Goal: Task Accomplishment & Management: Use online tool/utility

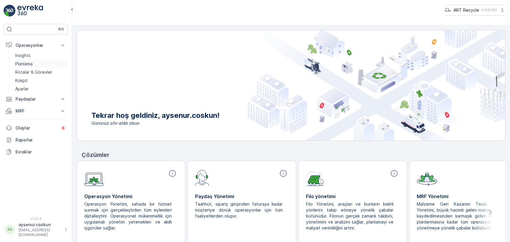
click at [20, 63] on p "Planlama" at bounding box center [23, 64] width 17 height 6
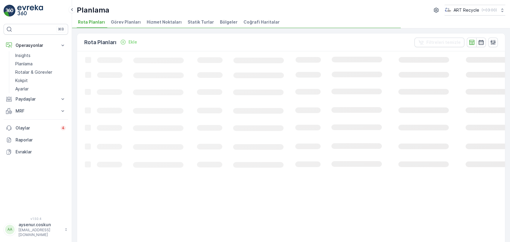
click at [166, 21] on span "Hizmet Noktaları" at bounding box center [164, 22] width 35 height 6
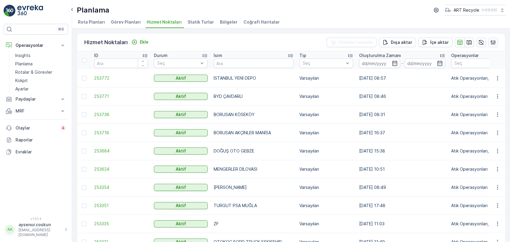
click at [258, 60] on input "text" at bounding box center [254, 64] width 80 height 10
type input "arkas volvo"
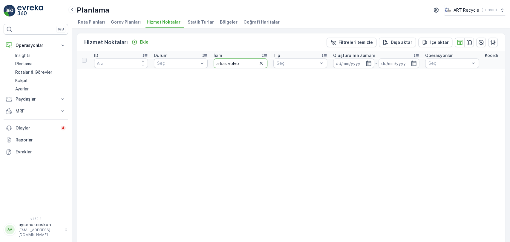
drag, startPoint x: 246, startPoint y: 62, endPoint x: 225, endPoint y: 67, distance: 21.4
click at [225, 67] on input "arkas volvo" at bounding box center [241, 64] width 54 height 10
type input "arkas"
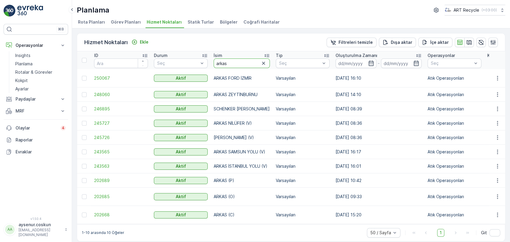
click at [240, 61] on input "arkas" at bounding box center [242, 64] width 56 height 10
type input "arkas v"
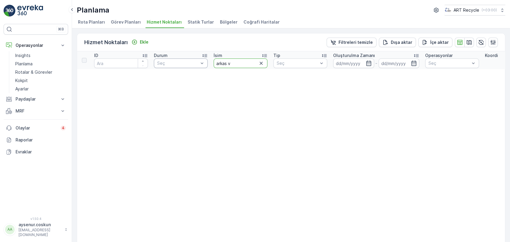
drag, startPoint x: 242, startPoint y: 63, endPoint x: 196, endPoint y: 63, distance: 46.3
type input "ARKAS"
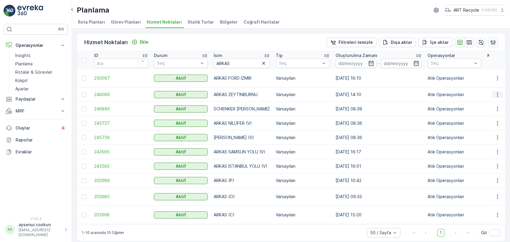
click at [499, 92] on icon "button" at bounding box center [497, 95] width 6 height 6
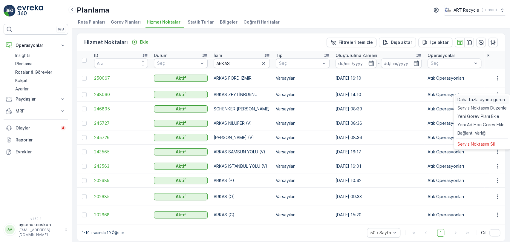
click at [493, 101] on span "Daha fazla ayrıntı görün" at bounding box center [481, 100] width 48 height 6
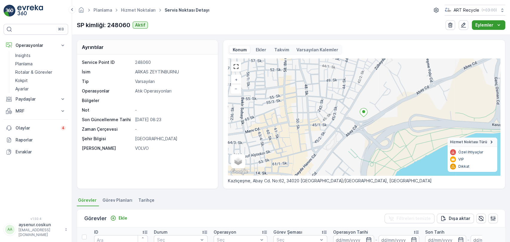
click at [483, 22] on p "Eylemler" at bounding box center [484, 25] width 18 height 6
click at [479, 42] on span "Yeni Ad Hoc Görev Ekle" at bounding box center [483, 45] width 47 height 6
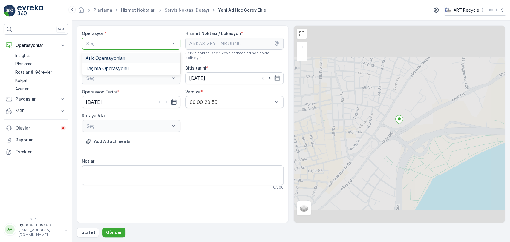
click at [122, 56] on span "Atık Operasyonları" at bounding box center [105, 58] width 40 height 5
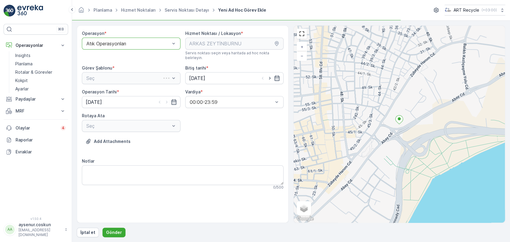
click at [123, 72] on div "Seç" at bounding box center [131, 78] width 99 height 12
click at [124, 90] on div "Atık Toplama" at bounding box center [130, 92] width 91 height 5
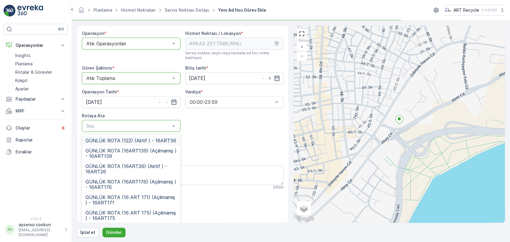
click at [131, 125] on div "Seç" at bounding box center [131, 126] width 99 height 12
click at [143, 138] on span "GÜNLÜK ROTA (122) (Aktif ) - 16ART36" at bounding box center [130, 140] width 91 height 5
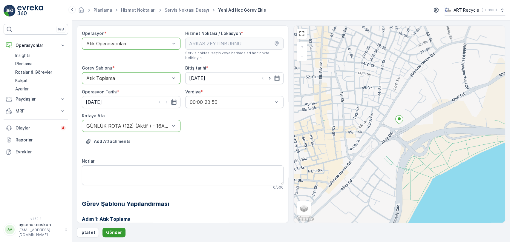
click at [109, 235] on p "Gönder" at bounding box center [114, 233] width 16 height 6
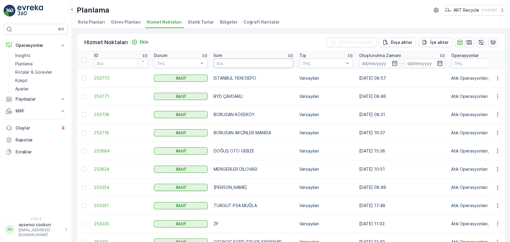
click at [226, 61] on input "text" at bounding box center [254, 64] width 80 height 10
type input "MEZ"
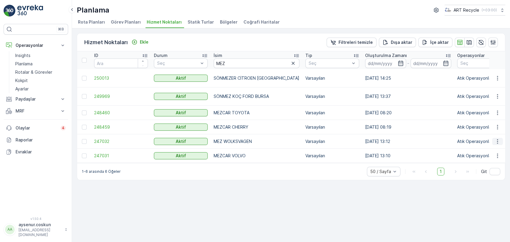
click at [498, 139] on icon "button" at bounding box center [497, 142] width 6 height 6
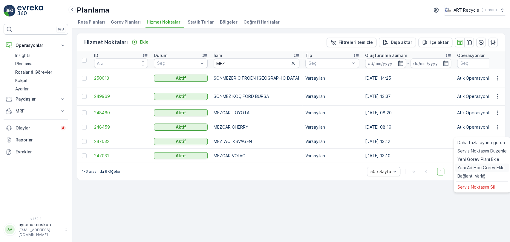
click at [492, 170] on span "Yeni Ad Hoc Görev Ekle" at bounding box center [480, 168] width 47 height 6
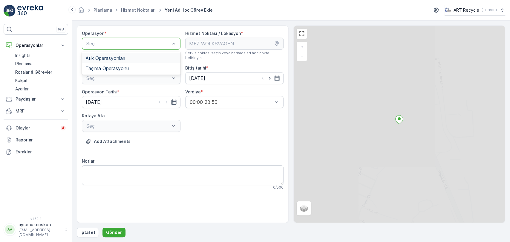
click at [117, 58] on span "Atık Operasyonları" at bounding box center [105, 58] width 40 height 5
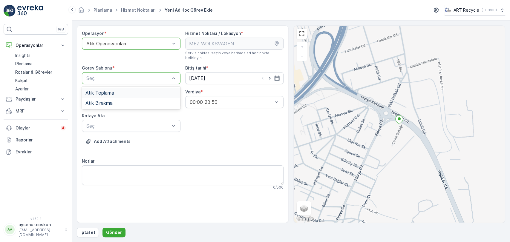
click at [124, 90] on div "Atık Toplama" at bounding box center [130, 92] width 91 height 5
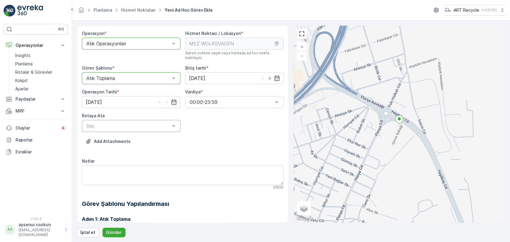
click at [130, 120] on div "Seç" at bounding box center [131, 126] width 99 height 12
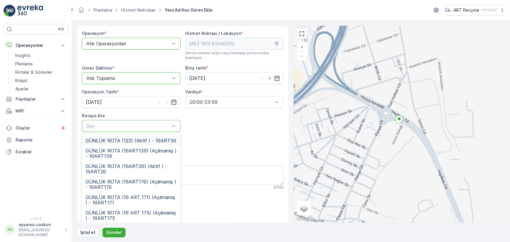
click at [135, 140] on div "GÜNLÜK ROTA (122) (Aktif ) - 16ART36" at bounding box center [131, 141] width 99 height 10
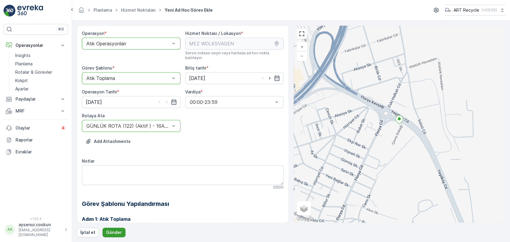
click at [115, 233] on p "Gönder" at bounding box center [114, 233] width 16 height 6
